Goal: Information Seeking & Learning: Learn about a topic

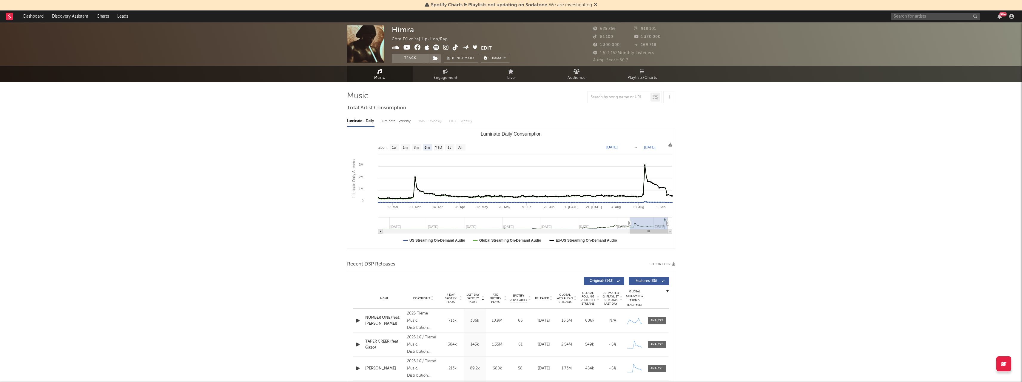
select select "6m"
click at [907, 19] on input "text" at bounding box center [934, 16] width 89 height 7
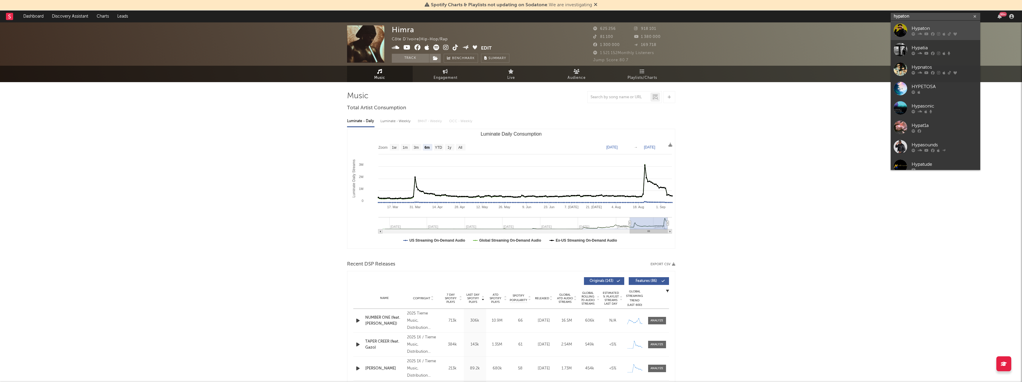
type input "hypaton"
click at [914, 26] on div "Hypaton" at bounding box center [944, 28] width 66 height 7
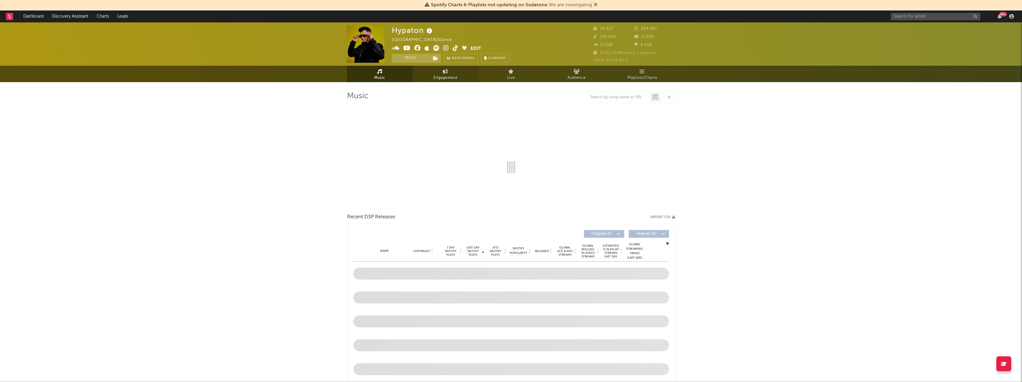
select select "6m"
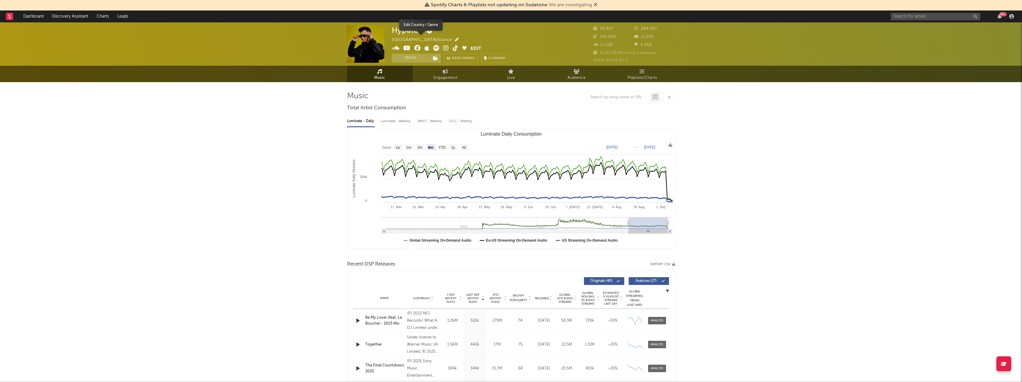
click at [455, 38] on icon "button" at bounding box center [457, 40] width 4 height 4
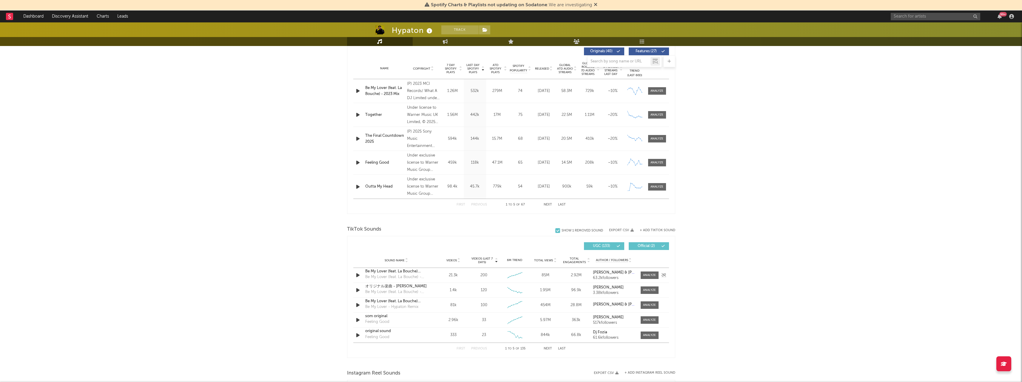
scroll to position [209, 0]
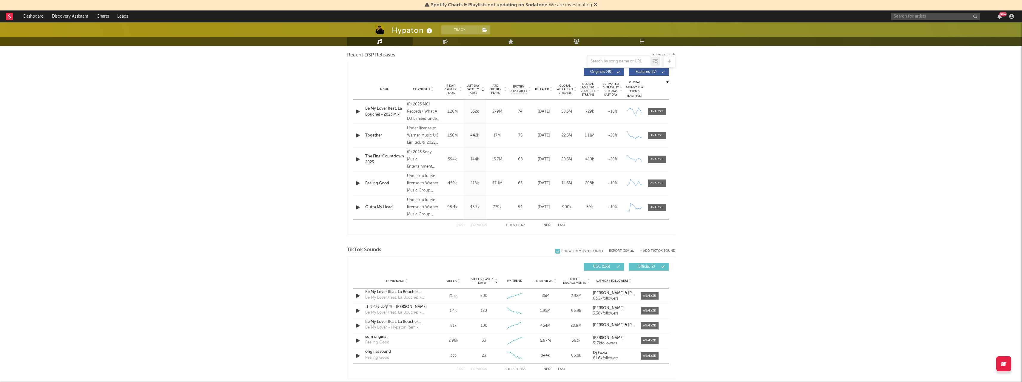
click at [357, 111] on icon "button" at bounding box center [358, 111] width 6 height 7
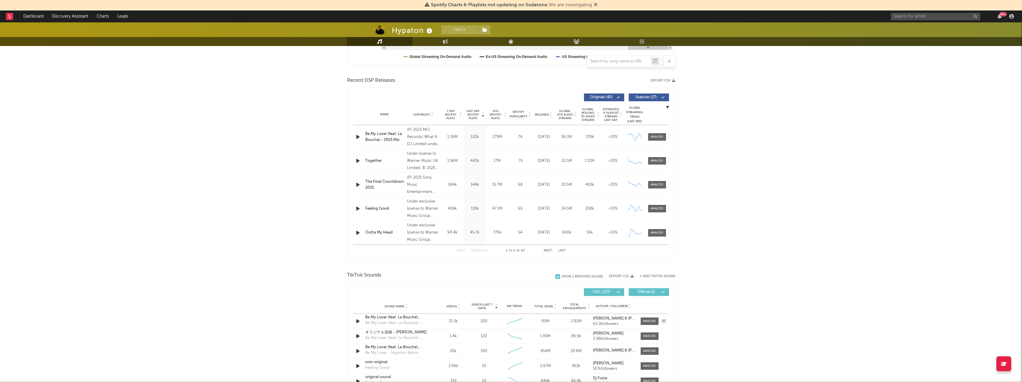
scroll to position [124, 0]
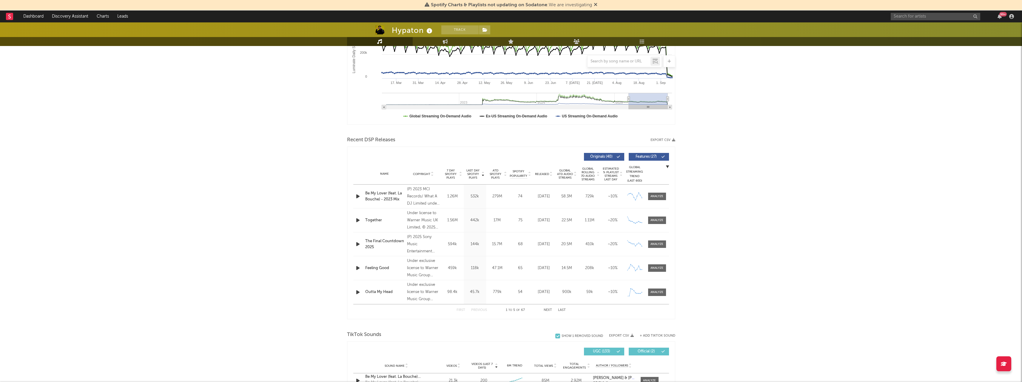
click at [371, 220] on div "Together" at bounding box center [384, 220] width 39 height 6
click at [656, 220] on div at bounding box center [656, 220] width 13 height 4
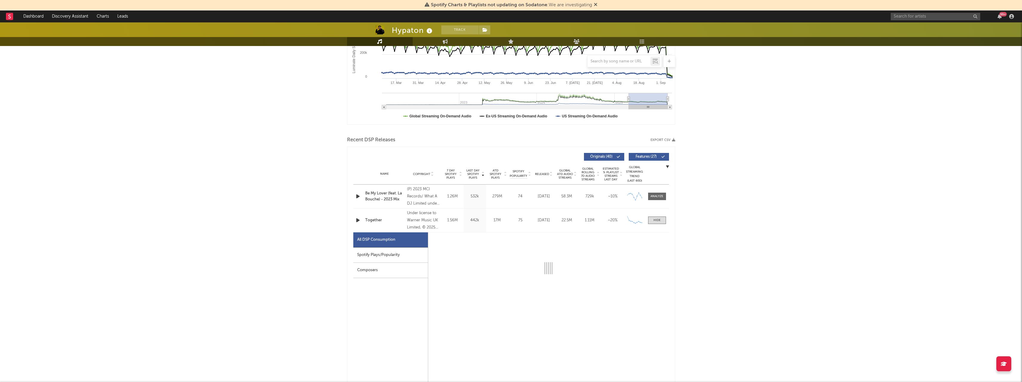
select select "1w"
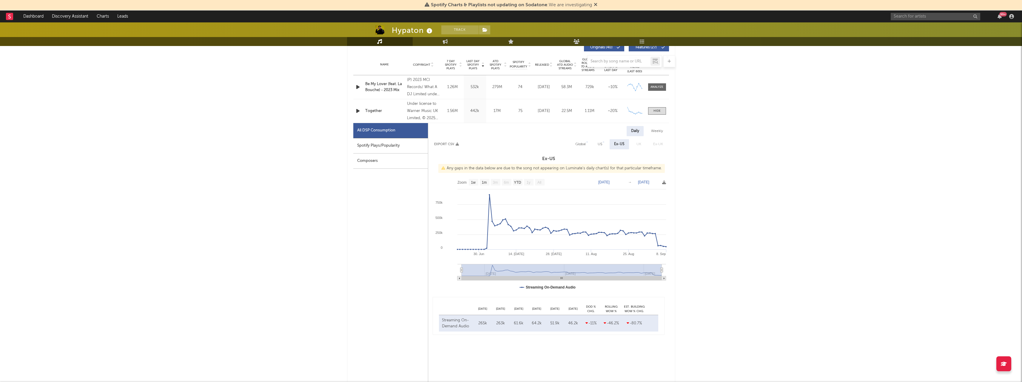
scroll to position [243, 0]
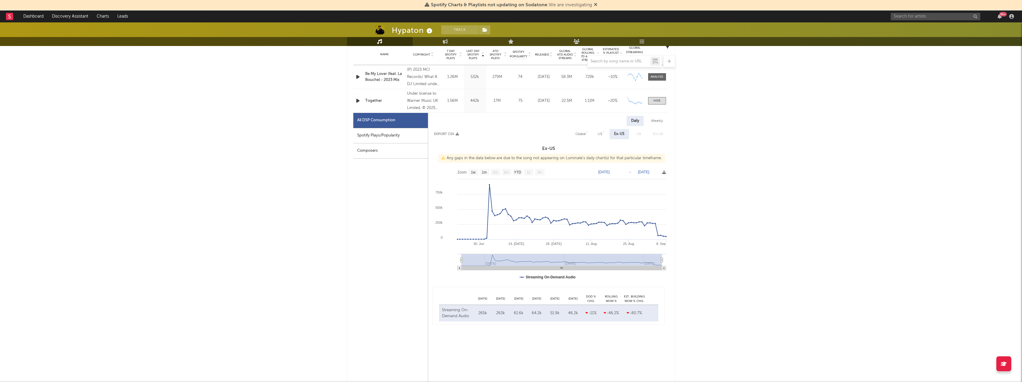
click at [380, 147] on div "Composers" at bounding box center [390, 150] width 75 height 15
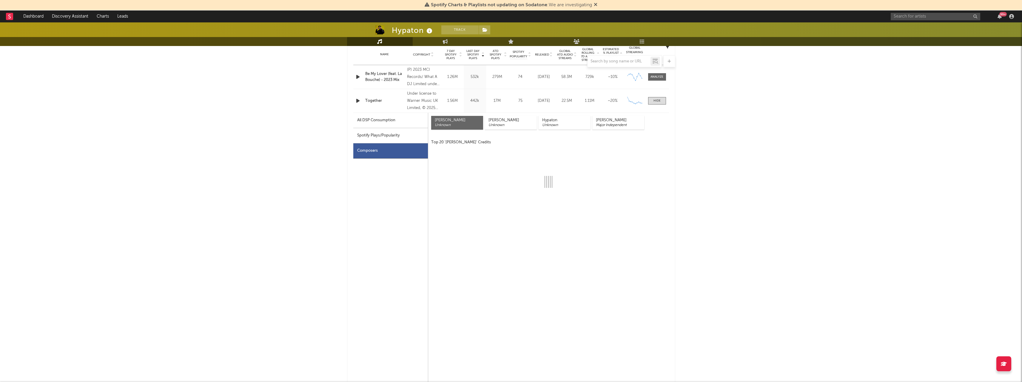
click at [373, 134] on div "Spotify Plays/Popularity" at bounding box center [390, 135] width 75 height 15
select select "1w"
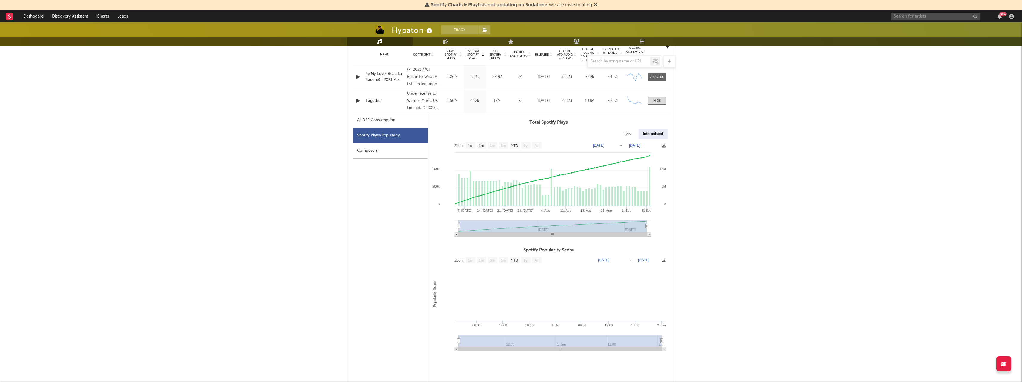
click at [375, 122] on div "All DSP Consumption" at bounding box center [376, 120] width 38 height 7
select select "1w"
